Goal: Task Accomplishment & Management: Complete application form

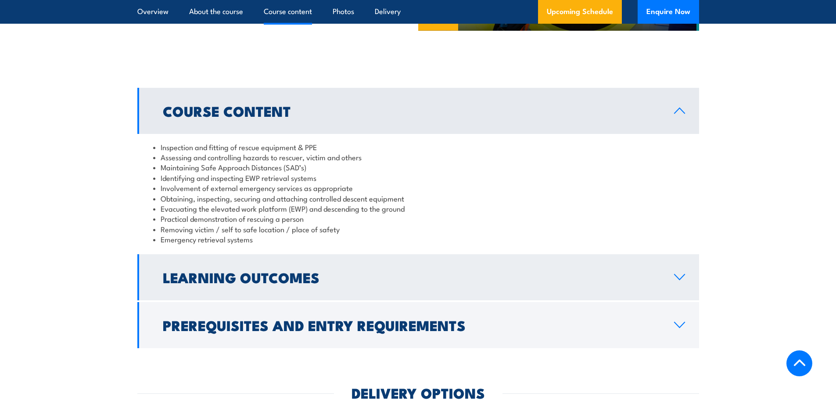
scroll to position [745, 0]
click at [311, 275] on h2 "Learning Outcomes" at bounding box center [411, 276] width 497 height 12
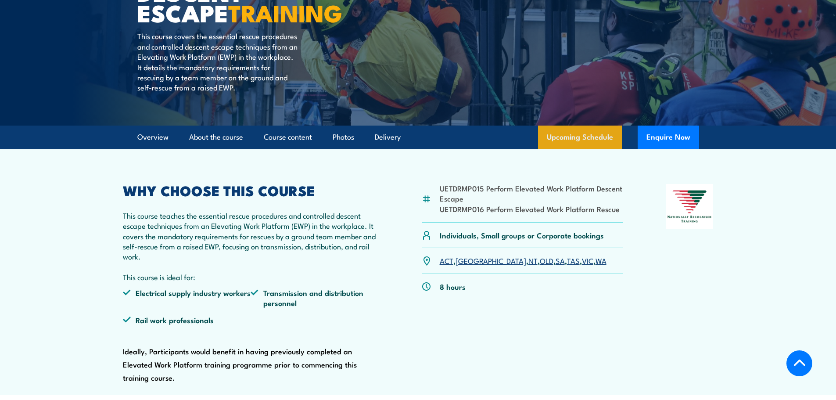
scroll to position [175, 0]
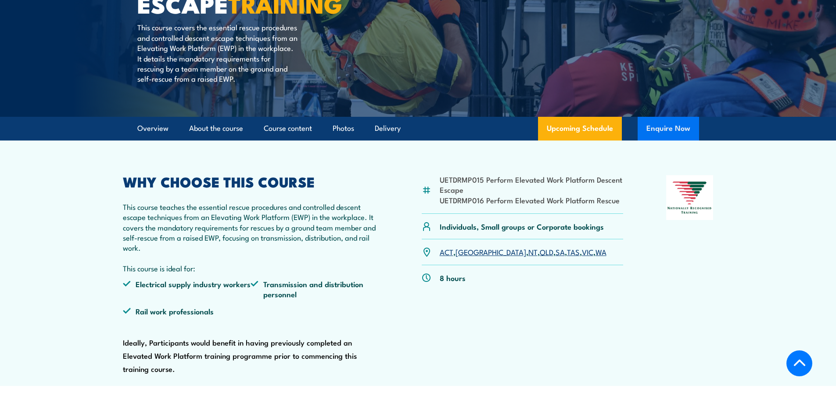
click at [664, 130] on button "Enquire Now" at bounding box center [667, 129] width 61 height 24
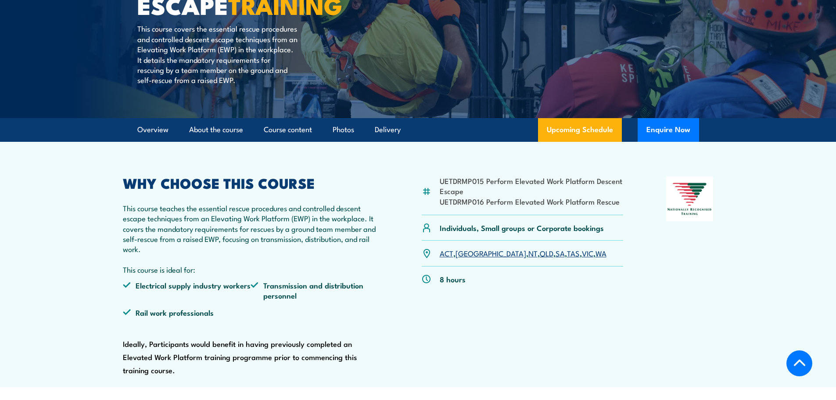
scroll to position [183, 0]
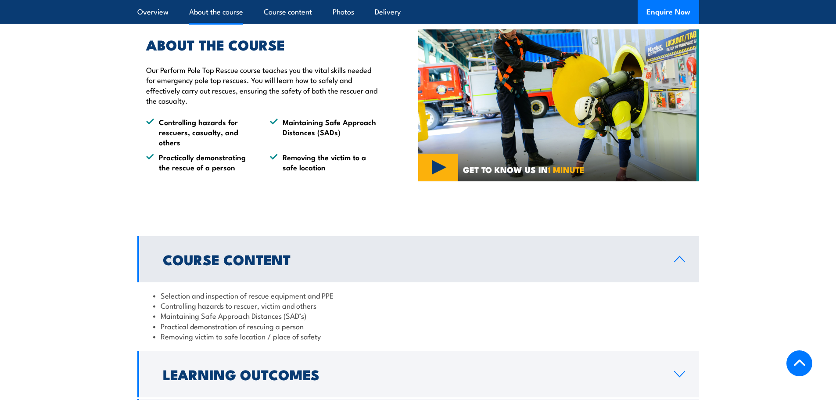
scroll to position [526, 0]
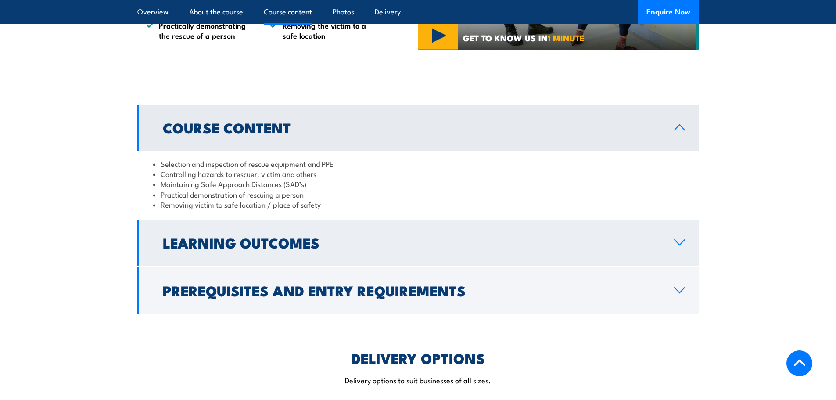
click at [309, 240] on h2 "Learning Outcomes" at bounding box center [411, 242] width 497 height 12
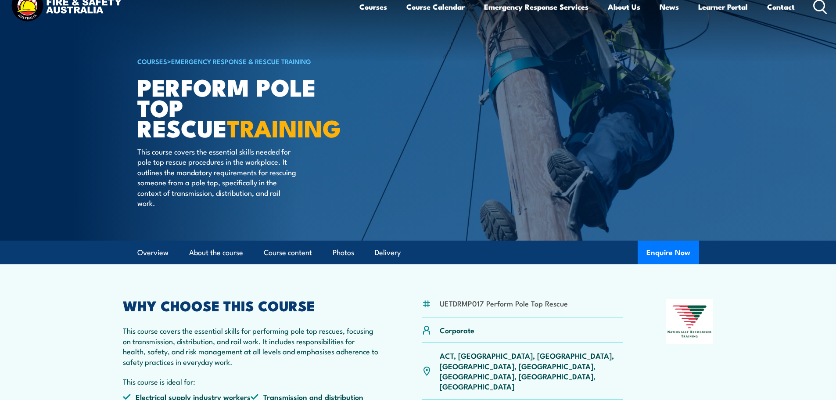
scroll to position [0, 0]
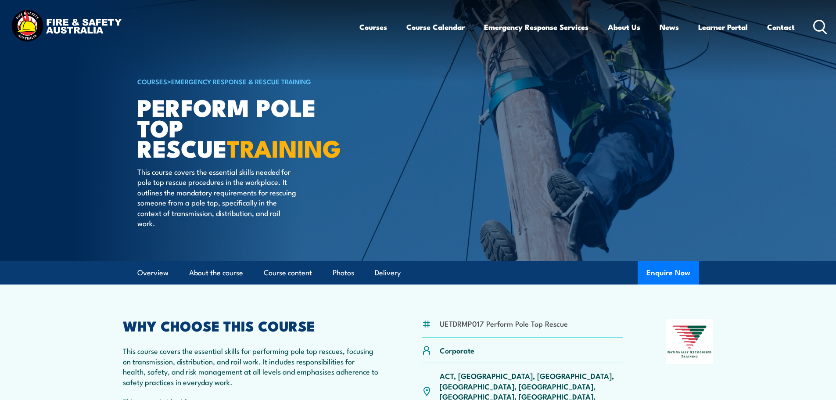
click at [224, 114] on h1 "Perform Pole Top Rescue TRAINING" at bounding box center [245, 127] width 217 height 61
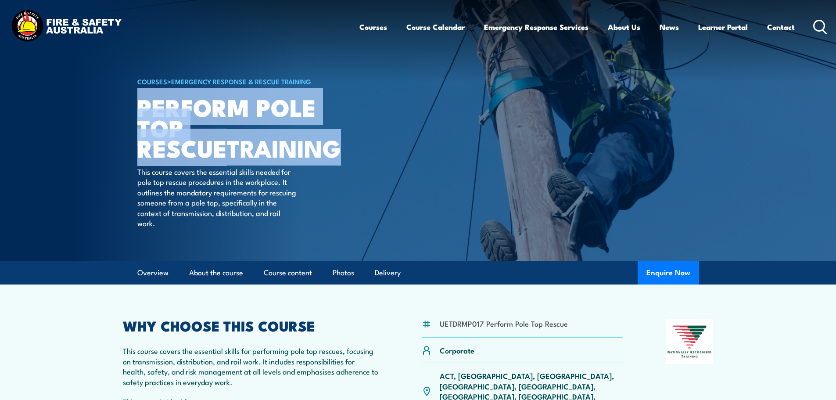
drag, startPoint x: 157, startPoint y: 111, endPoint x: 266, endPoint y: 152, distance: 117.3
click at [266, 152] on h1 "Perform Pole Top Rescue TRAINING" at bounding box center [245, 127] width 217 height 61
copy h1 "Perform Pole Top Rescue TRAINING"
click at [227, 130] on strong "TRAINING" at bounding box center [284, 147] width 114 height 36
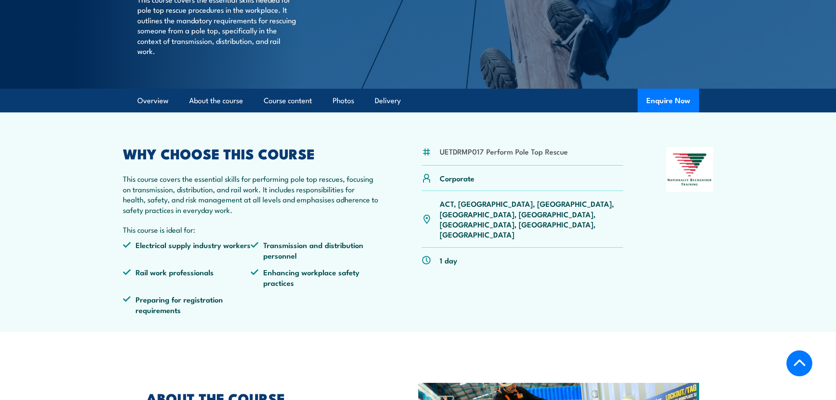
click at [242, 172] on div "WHY CHOOSE THIS COURSE This course covers the essential skills for performing p…" at bounding box center [251, 234] width 256 height 174
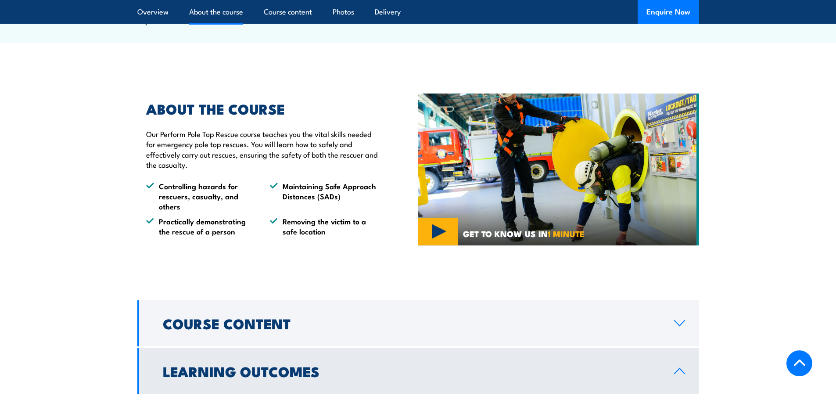
scroll to position [462, 0]
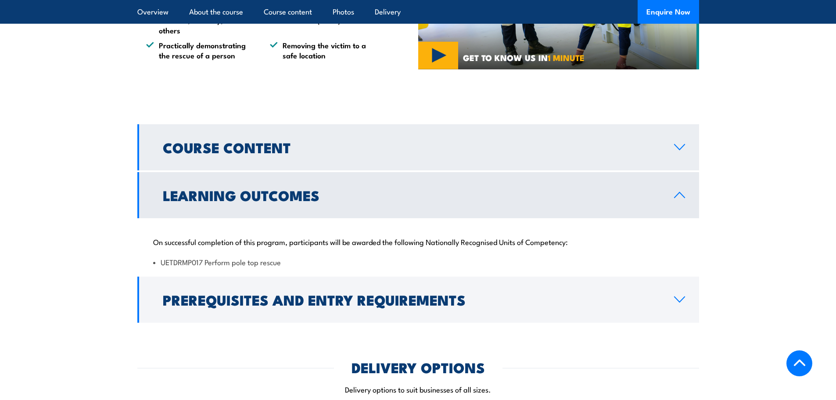
click at [403, 147] on h2 "Course Content" at bounding box center [411, 147] width 497 height 12
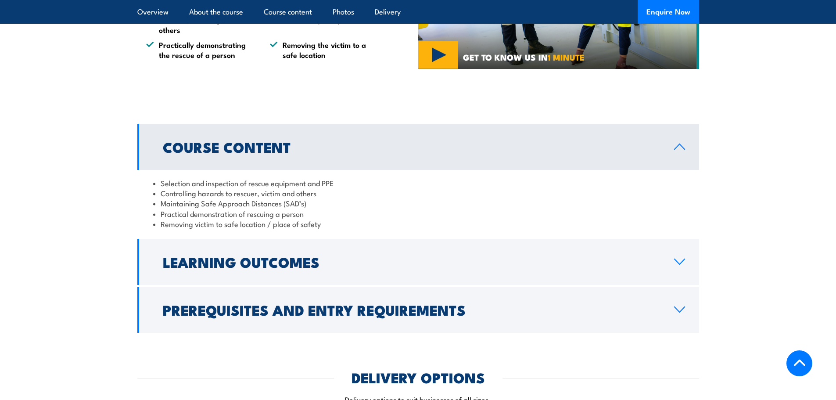
click at [403, 148] on h2 "Course Content" at bounding box center [411, 146] width 497 height 12
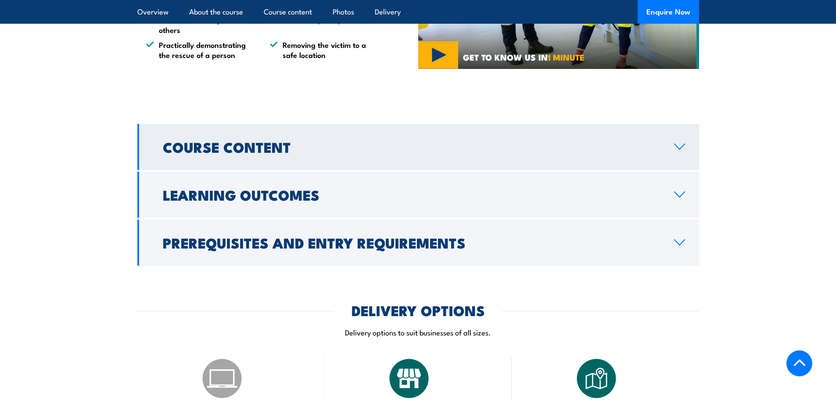
drag, startPoint x: 391, startPoint y: 169, endPoint x: 391, endPoint y: 186, distance: 17.1
click at [391, 170] on div "Course Content Selection and inspection of rescue equipment and PPE Controlling…" at bounding box center [418, 195] width 562 height 142
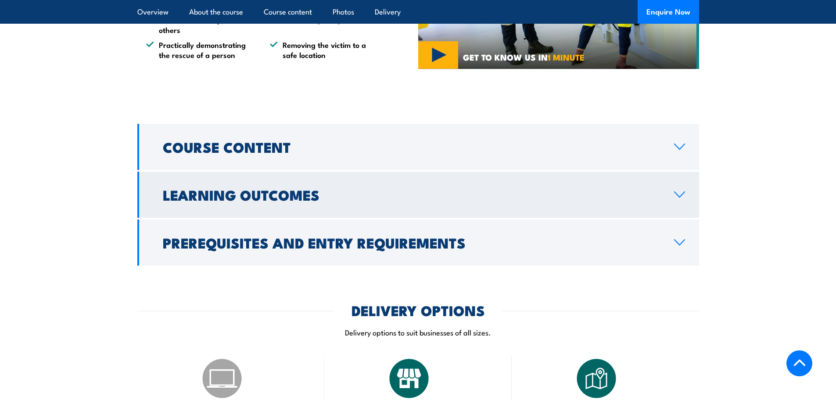
click at [391, 186] on link "Learning Outcomes" at bounding box center [418, 195] width 562 height 46
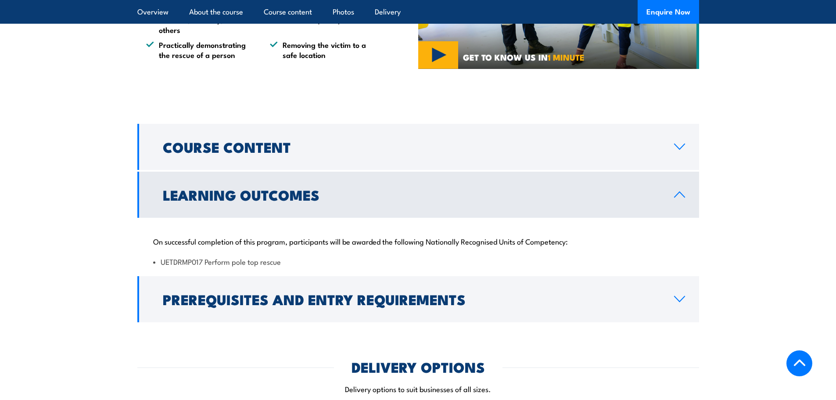
click at [391, 195] on h2 "Learning Outcomes" at bounding box center [411, 194] width 497 height 12
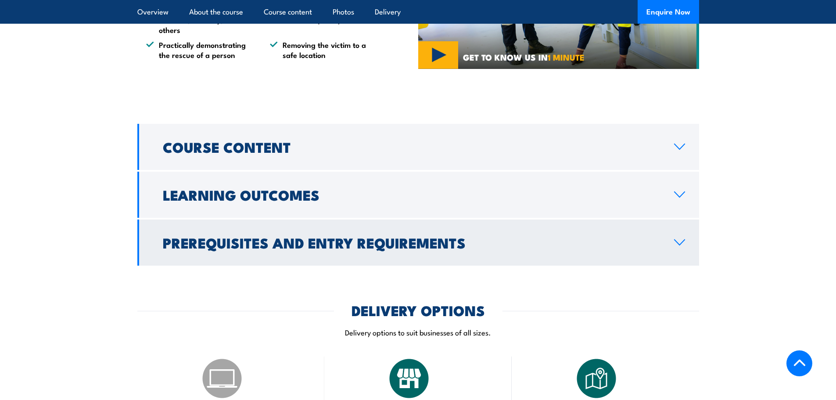
click at [389, 237] on h2 "Prerequisites and Entry Requirements" at bounding box center [411, 242] width 497 height 12
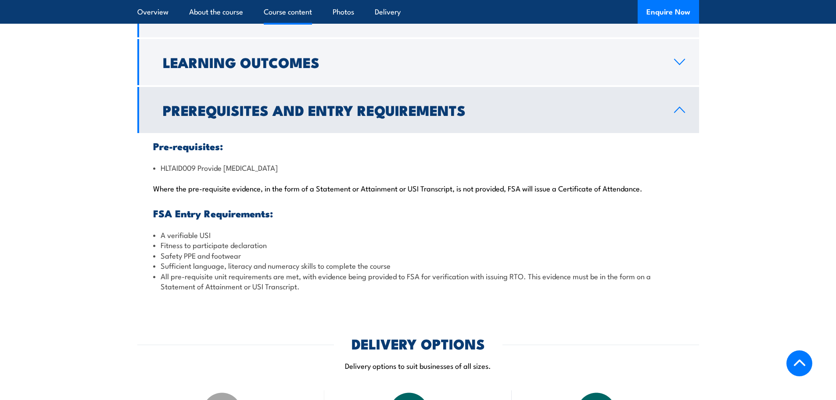
scroll to position [769, 0]
click at [317, 114] on h2 "Prerequisites and Entry Requirements" at bounding box center [411, 110] width 497 height 12
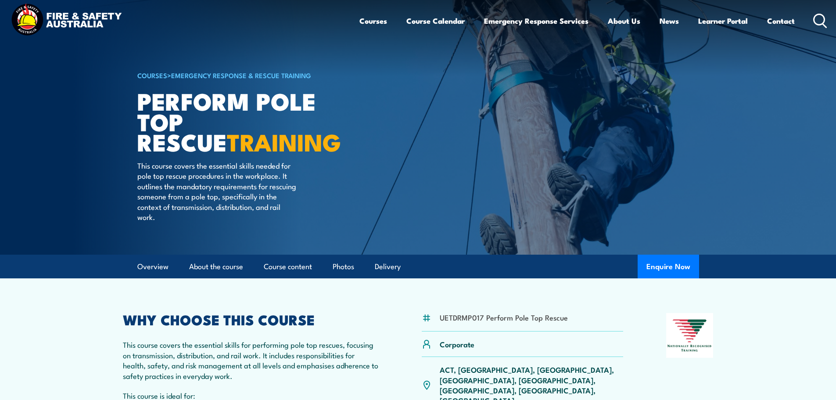
scroll to position [0, 0]
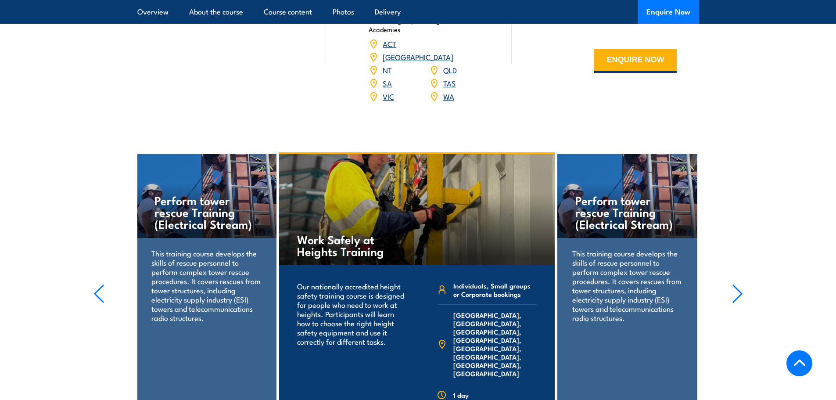
click at [447, 51] on link "[GEOGRAPHIC_DATA]" at bounding box center [418, 56] width 71 height 11
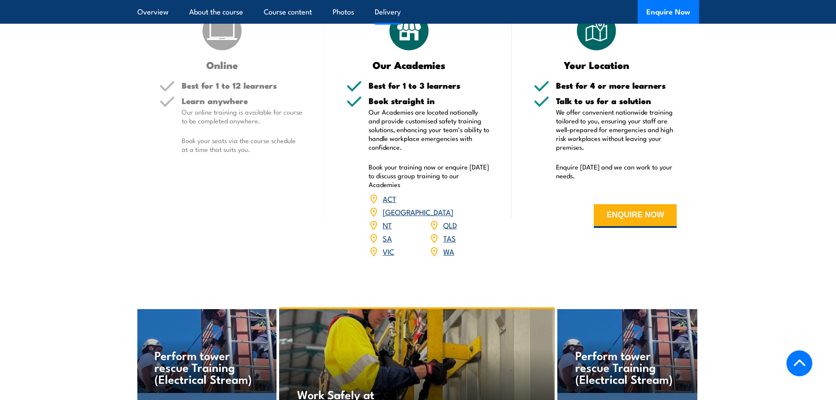
scroll to position [1052, 0]
click at [447, 206] on link "[GEOGRAPHIC_DATA]" at bounding box center [418, 211] width 71 height 11
click at [453, 206] on link "[GEOGRAPHIC_DATA]" at bounding box center [418, 211] width 71 height 11
click at [652, 218] on button "ENQUIRE NOW" at bounding box center [635, 216] width 83 height 24
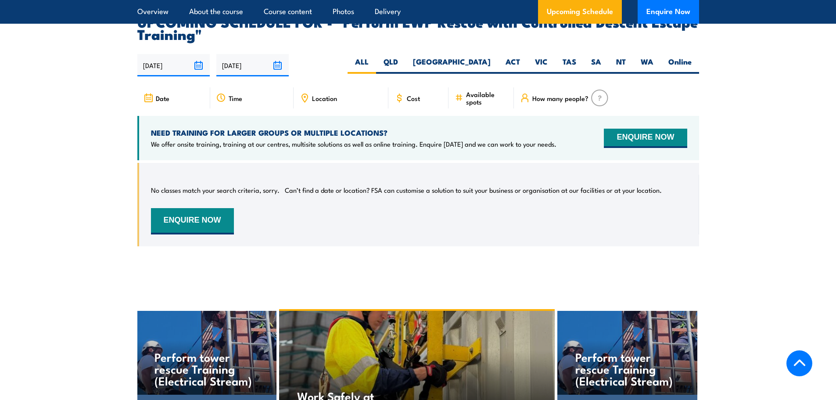
scroll to position [1469, 0]
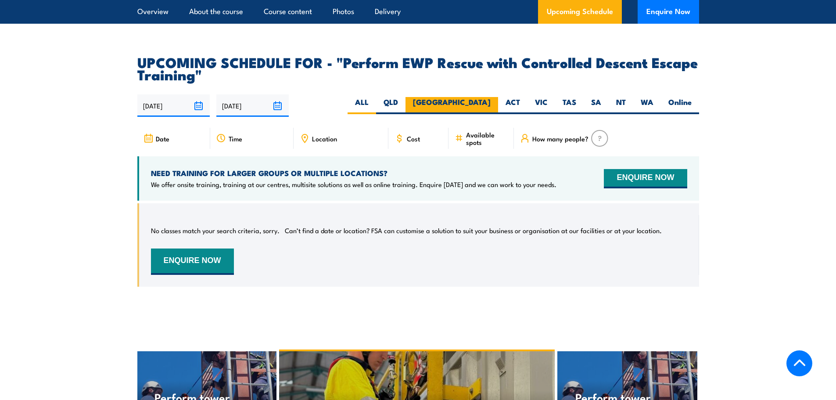
click at [474, 97] on label "[GEOGRAPHIC_DATA]" at bounding box center [451, 105] width 93 height 17
click at [490, 97] on input "[GEOGRAPHIC_DATA]" at bounding box center [493, 100] width 6 height 6
radio input "true"
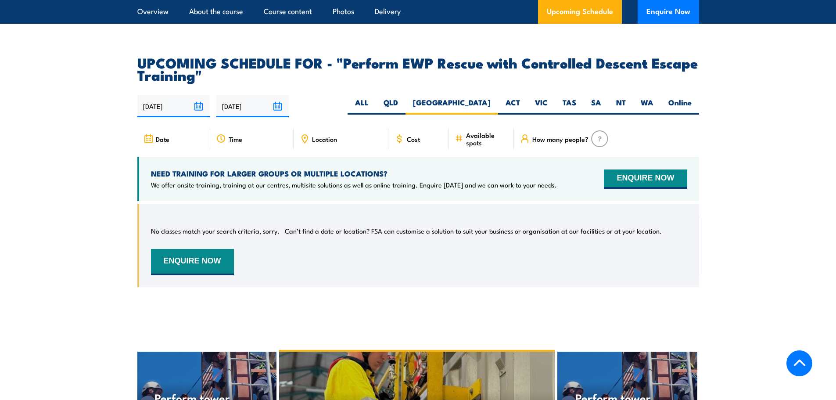
scroll to position [1425, 0]
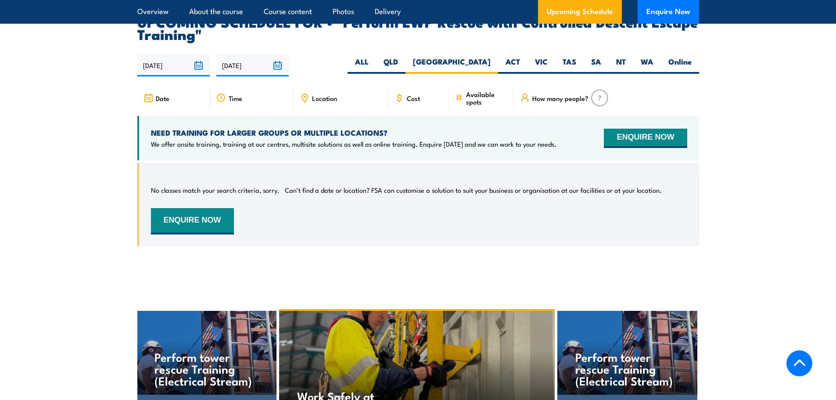
scroll to position [1469, 0]
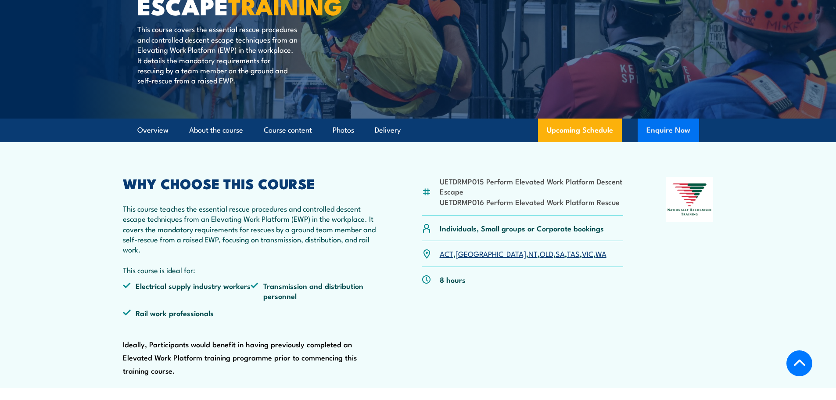
drag, startPoint x: 662, startPoint y: 130, endPoint x: 662, endPoint y: 136, distance: 5.7
click at [651, 159] on article "UETDRMP015 Perform Elevated Work Platform Descent Escape UETDRMP016 Perform Ele…" at bounding box center [418, 264] width 614 height 245
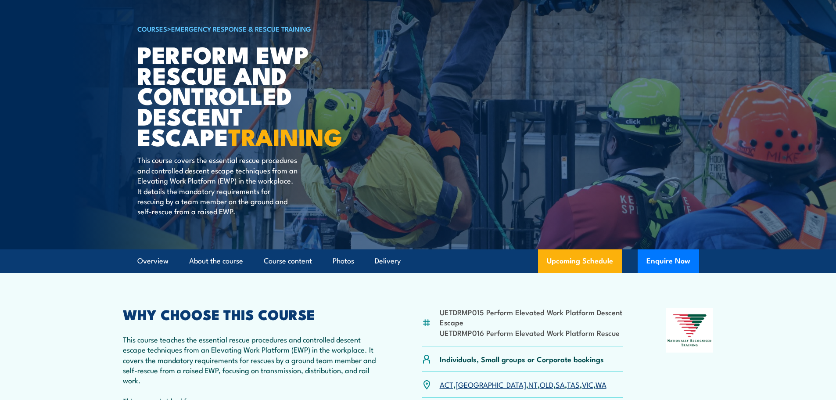
scroll to position [52, 0]
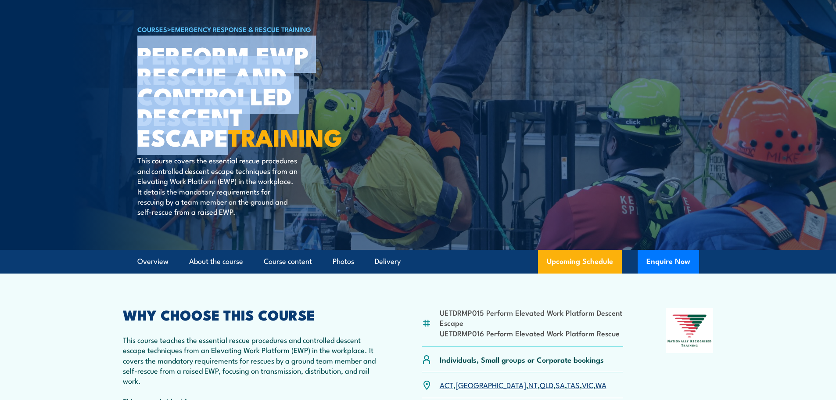
drag, startPoint x: 140, startPoint y: 51, endPoint x: 339, endPoint y: 112, distance: 207.7
click at [339, 112] on h1 "Perform EWP Rescue and Controlled Descent Escape TRAINING" at bounding box center [245, 95] width 217 height 103
copy h1 "Perform EWP Rescue and Controlled Descent Escape"
click at [170, 57] on h1 "Perform EWP Rescue and Controlled Descent Escape TRAINING" at bounding box center [245, 95] width 217 height 103
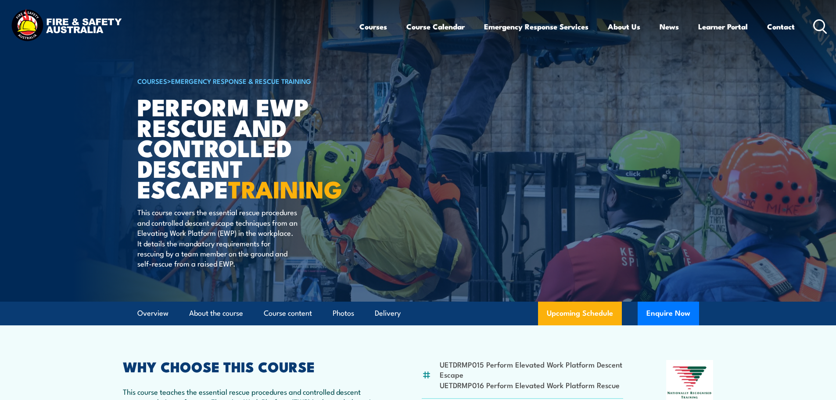
scroll to position [0, 0]
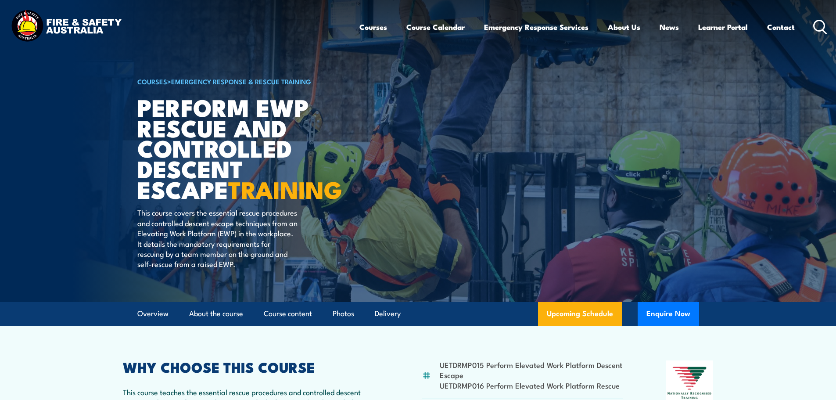
click at [202, 109] on h1 "Perform EWP Rescue and Controlled Descent Escape TRAINING" at bounding box center [245, 148] width 217 height 103
click at [143, 110] on h1 "Perform EWP Rescue and Controlled Descent Escape TRAINING" at bounding box center [245, 148] width 217 height 103
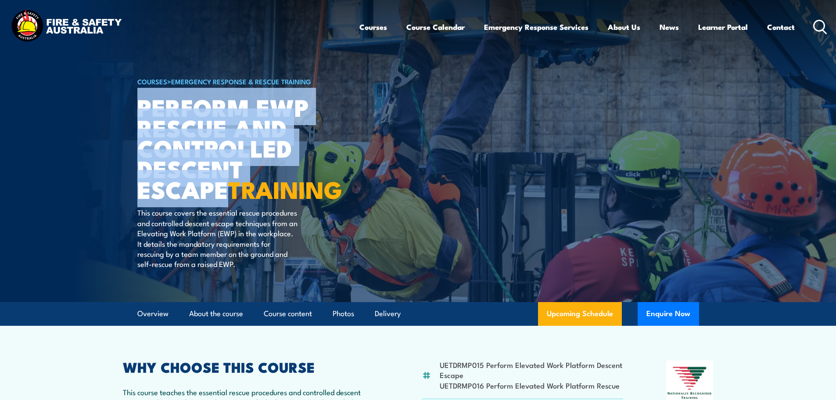
drag, startPoint x: 143, startPoint y: 110, endPoint x: 329, endPoint y: 169, distance: 195.7
click at [329, 169] on h1 "Perform EWP Rescue and Controlled Descent Escape TRAINING" at bounding box center [245, 148] width 217 height 103
copy h1 "Perform EWP Rescue and Controlled Descent Escape"
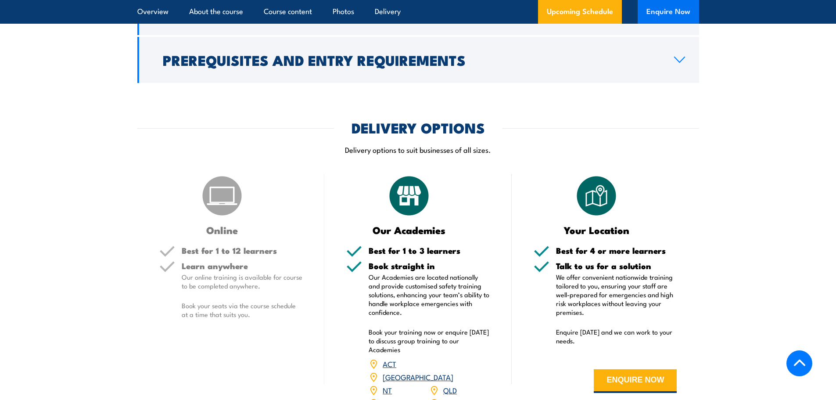
click at [666, 12] on button "Enquire Now" at bounding box center [667, 12] width 61 height 24
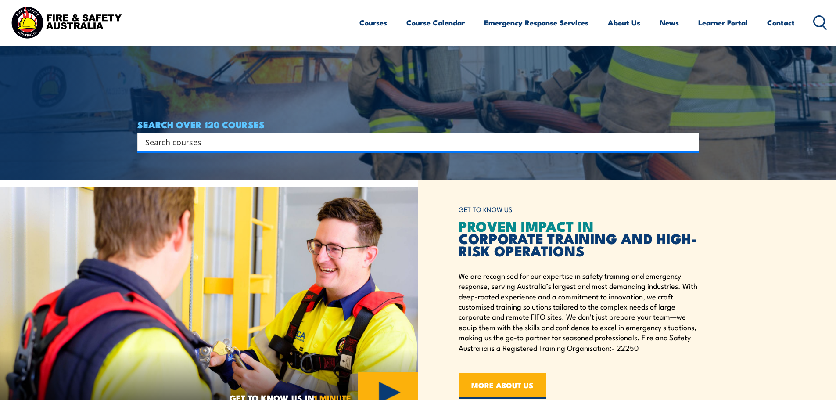
scroll to position [220, 0]
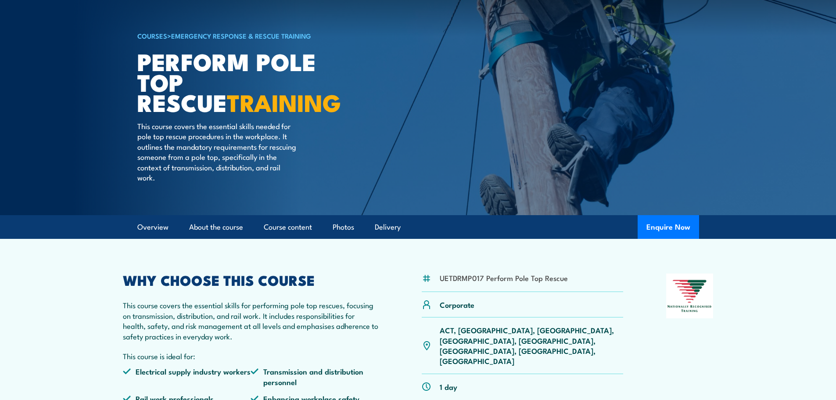
scroll to position [45, 0]
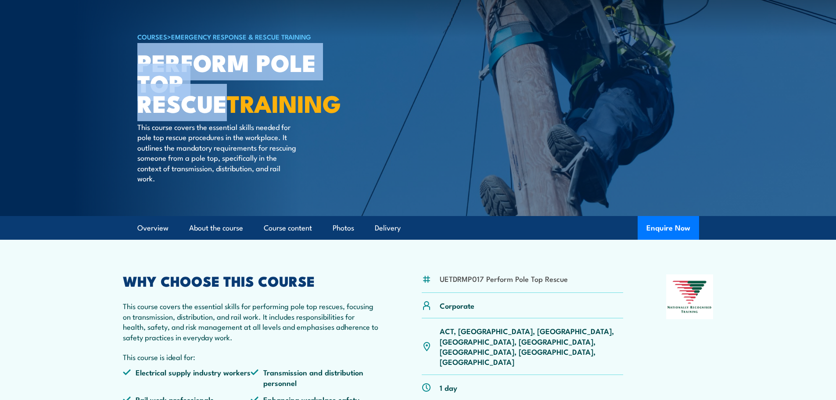
drag, startPoint x: 140, startPoint y: 61, endPoint x: 343, endPoint y: 79, distance: 203.5
click at [286, 86] on h1 "Perform Pole Top Rescue TRAINING" at bounding box center [245, 82] width 217 height 61
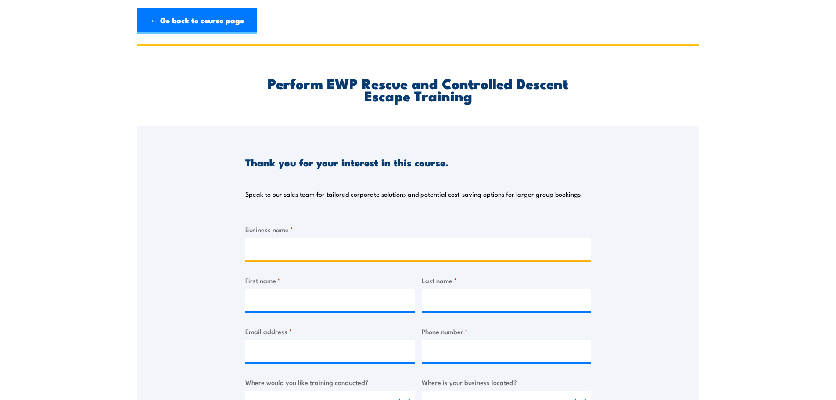
click at [306, 250] on input "Business name *" at bounding box center [417, 249] width 345 height 22
type input "[PERSON_NAME]"
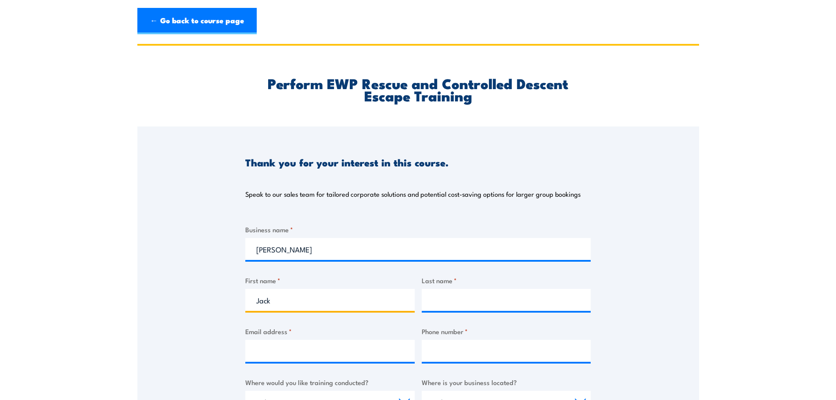
type input "Jack"
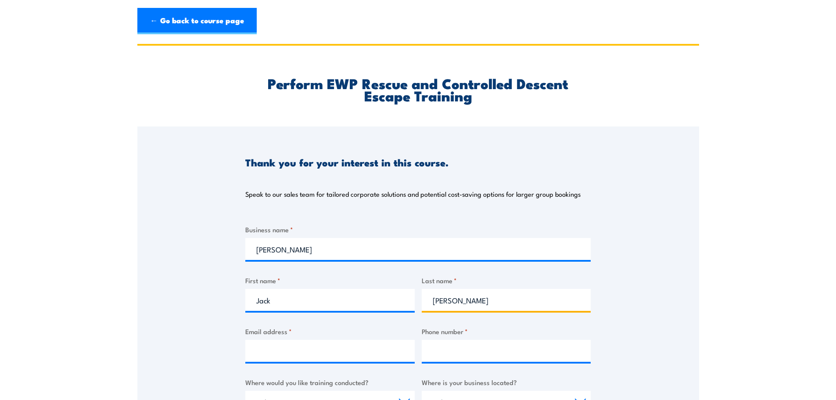
type input "[PERSON_NAME]"
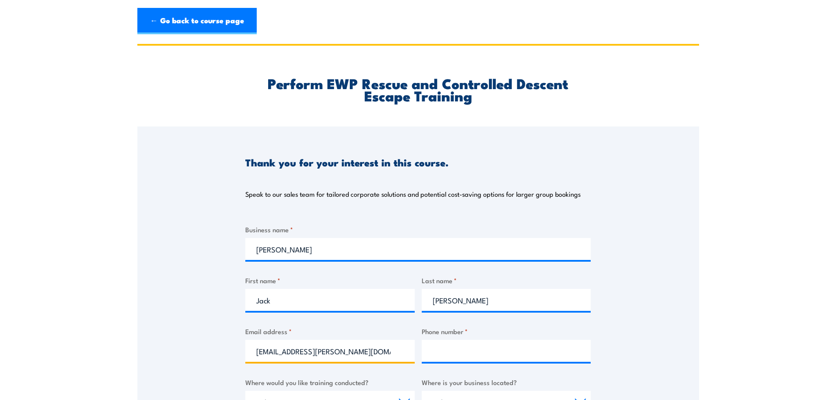
type input "[EMAIL_ADDRESS][PERSON_NAME][DOMAIN_NAME]"
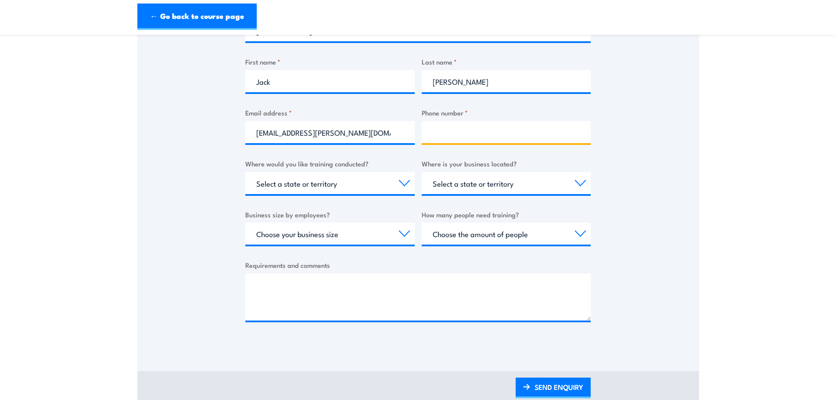
scroll to position [219, 0]
type input "0455667221"
click at [388, 186] on select "Select a state or territory Nationally - multiple locations [GEOGRAPHIC_DATA] […" at bounding box center [329, 183] width 169 height 22
select select "[GEOGRAPHIC_DATA]"
click at [245, 172] on select "Select a state or territory Nationally - multiple locations [GEOGRAPHIC_DATA] […" at bounding box center [329, 183] width 169 height 22
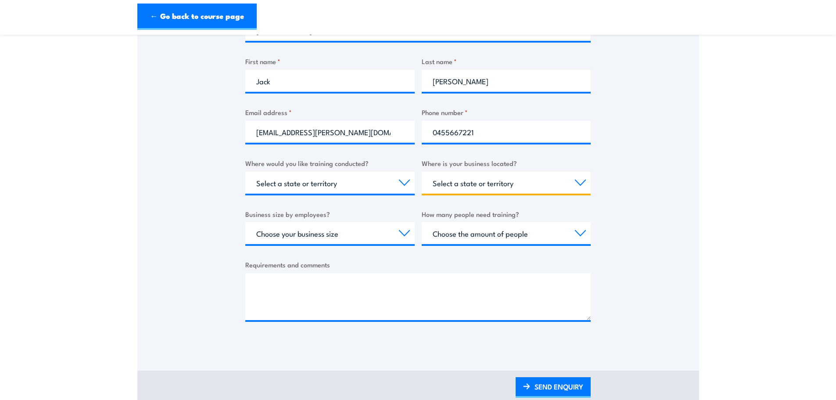
click at [486, 185] on select "Select a state or territory [GEOGRAPHIC_DATA] [GEOGRAPHIC_DATA] [GEOGRAPHIC_DAT…" at bounding box center [506, 183] width 169 height 22
select select "[GEOGRAPHIC_DATA]"
click at [422, 172] on select "Select a state or territory [GEOGRAPHIC_DATA] [GEOGRAPHIC_DATA] [GEOGRAPHIC_DAT…" at bounding box center [506, 183] width 169 height 22
click at [362, 230] on select "Choose your business size 1 to 19 20 to 199 200+" at bounding box center [329, 233] width 169 height 22
select select "1 to 19"
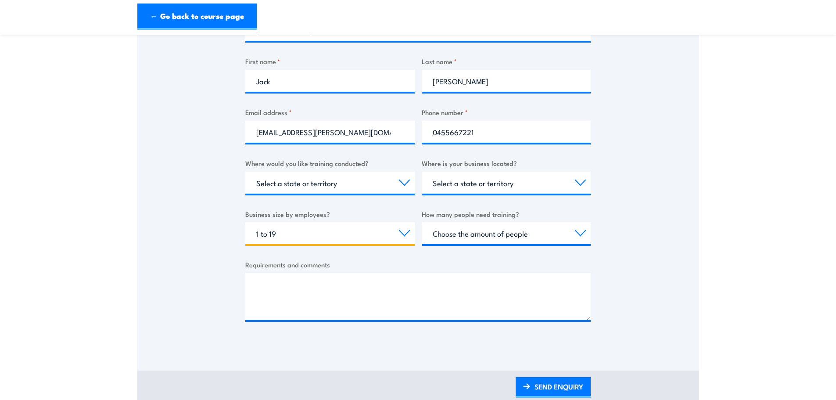
click at [245, 222] on select "Choose your business size 1 to 19 20 to 199 200+" at bounding box center [329, 233] width 169 height 22
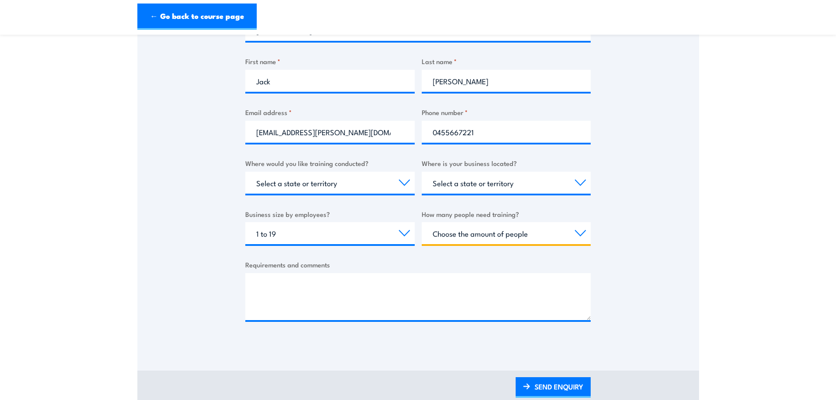
click at [558, 229] on select "Choose the amount of people 1 to 4 5 to 19 20+" at bounding box center [506, 233] width 169 height 22
select select "1 to 4"
click at [422, 222] on select "Choose the amount of people 1 to 4 5 to 19 20+" at bounding box center [506, 233] width 169 height 22
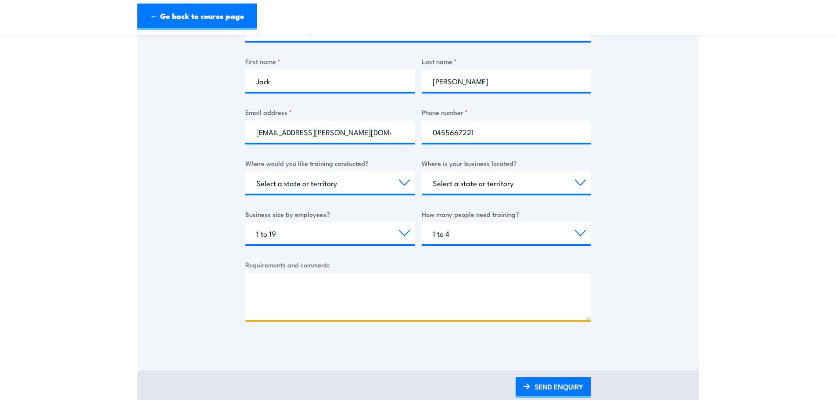
click at [365, 291] on textarea "Requirements and comments" at bounding box center [417, 296] width 345 height 47
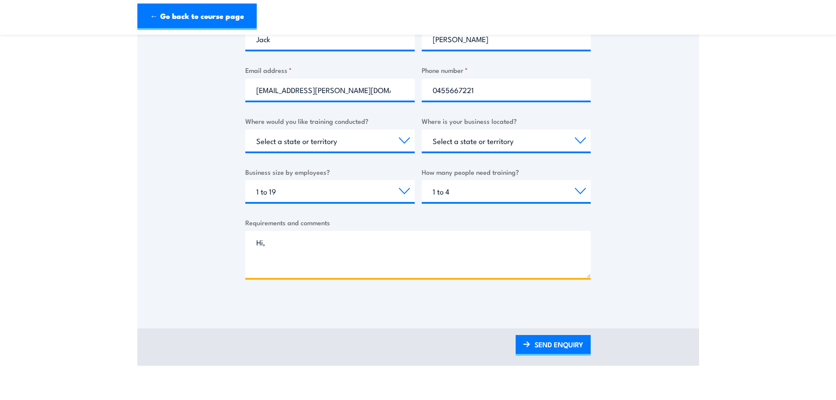
scroll to position [0, 0]
click at [494, 264] on textarea "Hi, [PERSON_NAME] is looking to train some staff up on individual days" at bounding box center [417, 254] width 345 height 47
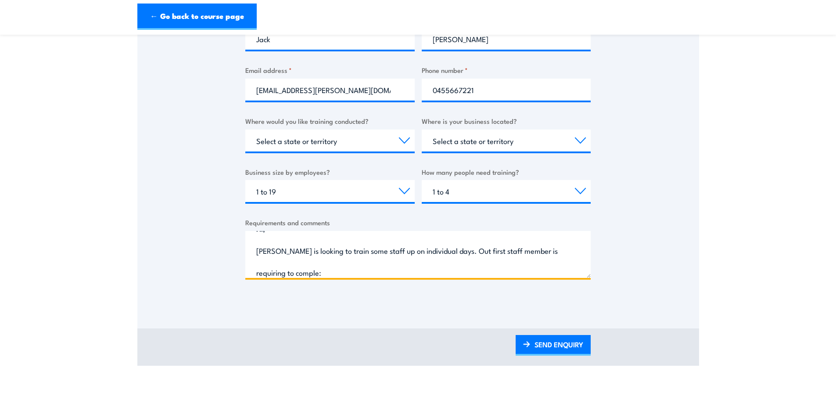
scroll to position [36, 0]
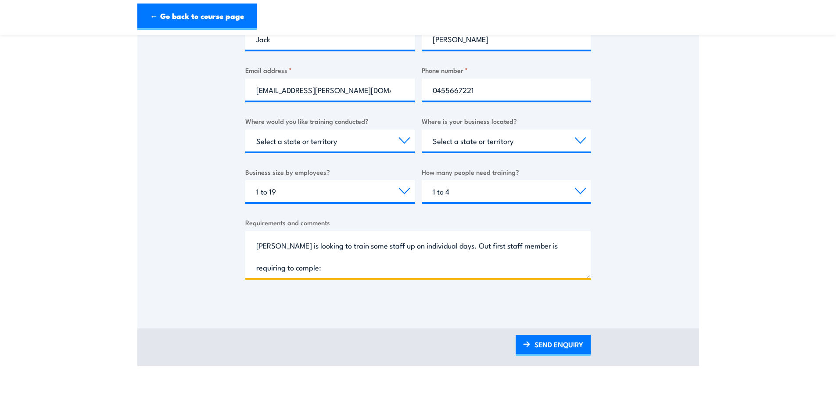
paste textarea "Perform Pole Top Rescue"
paste textarea "Perform EWP controlled descent escap"
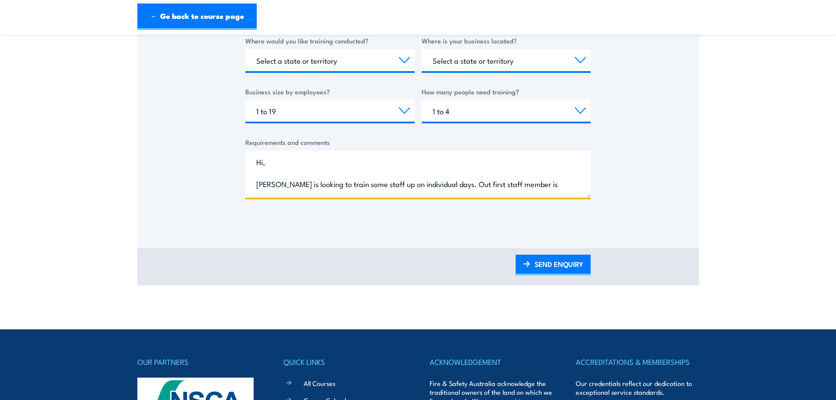
scroll to position [341, 0]
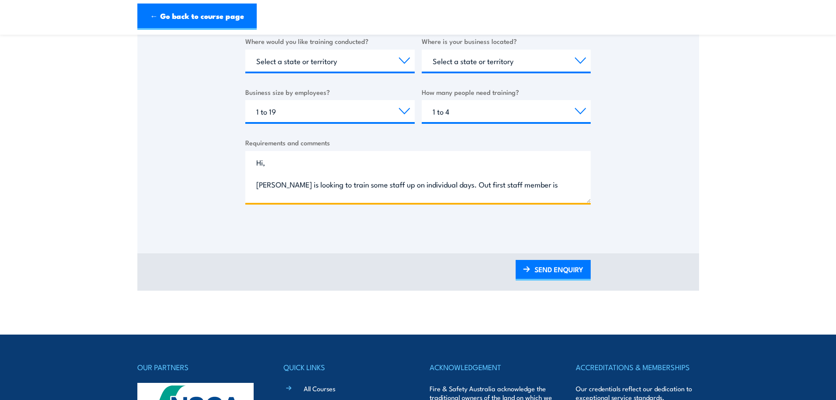
click at [588, 198] on textarea "Hi, [PERSON_NAME] is looking to train some staff up on individual days. Out fir…" at bounding box center [417, 177] width 345 height 52
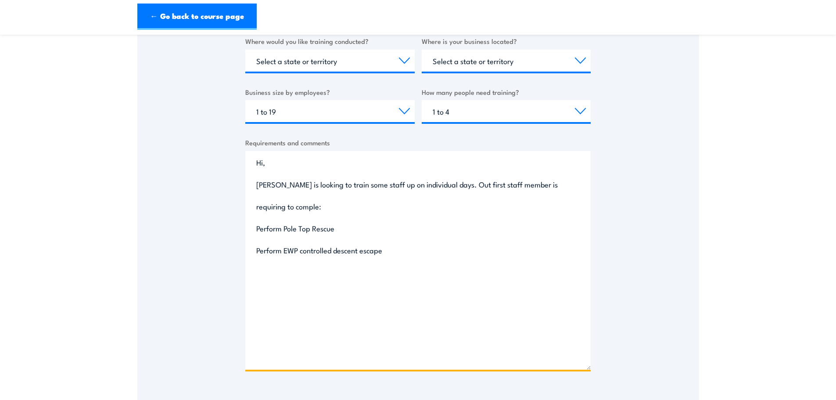
drag, startPoint x: 588, startPoint y: 199, endPoint x: 600, endPoint y: 356, distance: 157.5
click at [610, 358] on div "Thank you for your interest in this course. Speak to our sales team for tailore…" at bounding box center [418, 90] width 562 height 610
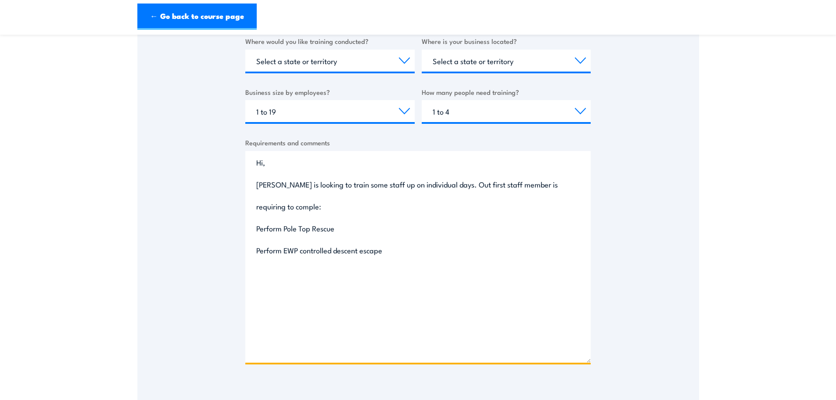
drag, startPoint x: 315, startPoint y: 207, endPoint x: 288, endPoint y: 219, distance: 29.7
click at [288, 219] on textarea "Hi, [PERSON_NAME] is looking to train some staff up on individual days. Out fir…" at bounding box center [417, 256] width 345 height 211
click at [314, 209] on textarea "Hi, [PERSON_NAME] is looking to train some staff up on individual days. Out fir…" at bounding box center [417, 256] width 345 height 211
click at [344, 277] on textarea "Hi, [PERSON_NAME] is looking to train some staff up on individual days. Out fir…" at bounding box center [417, 256] width 345 height 211
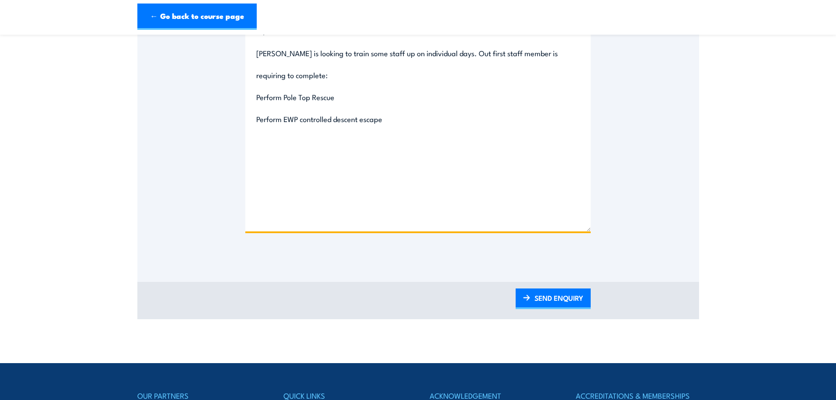
scroll to position [472, 0]
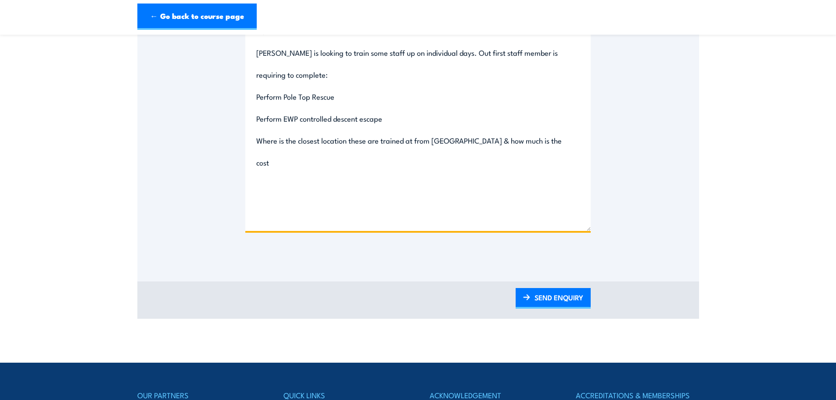
click at [471, 140] on textarea "Hi, [PERSON_NAME] is looking to train some staff up on individual days. Out fir…" at bounding box center [417, 124] width 345 height 211
click at [468, 140] on textarea "Hi, [PERSON_NAME] is looking to train some staff up on individual days. Out fir…" at bounding box center [417, 124] width 345 height 211
click at [423, 176] on textarea "Hi, [PERSON_NAME] is looking to train some staff up on individual days. Out fir…" at bounding box center [417, 124] width 345 height 211
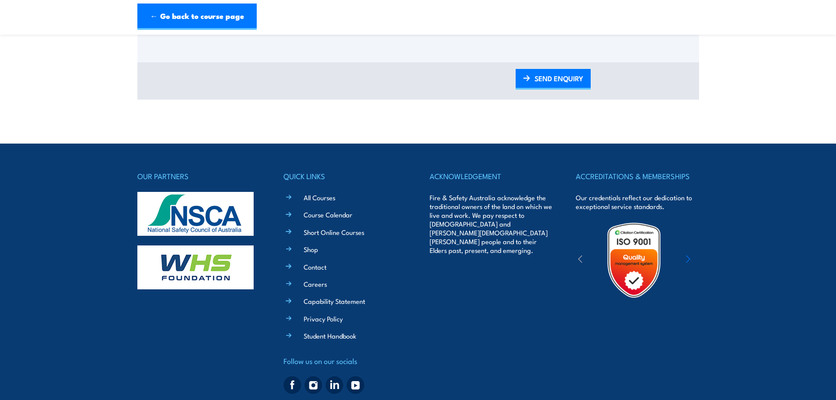
scroll to position [692, 0]
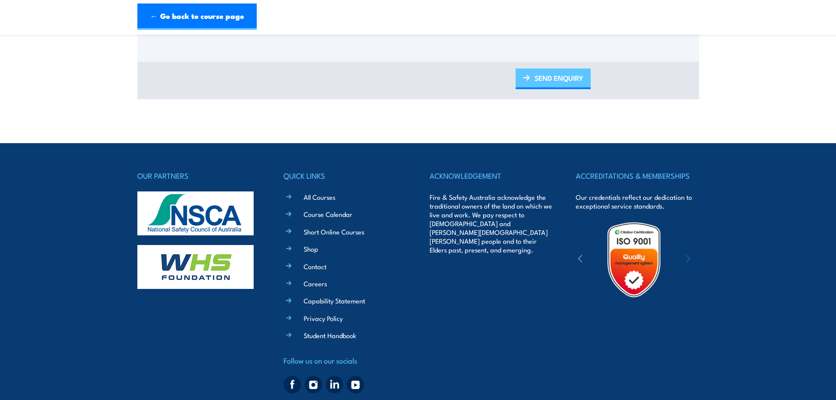
type textarea "Hi, [PERSON_NAME] is looking to train some staff up on individual days. Out fir…"
click at [556, 81] on link "SEND ENQUIRY" at bounding box center [552, 78] width 75 height 21
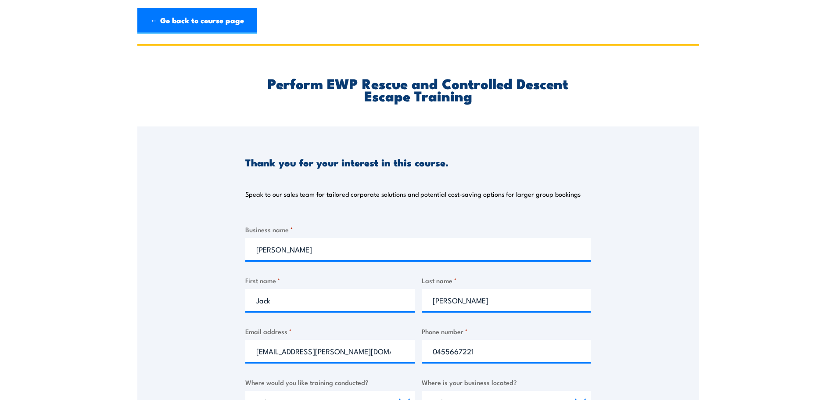
scroll to position [0, 0]
